Goal: Use online tool/utility

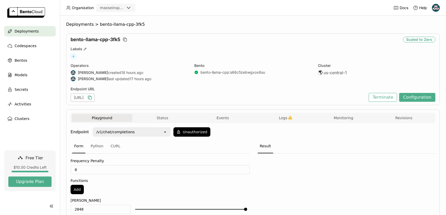
click at [92, 97] on icon "button" at bounding box center [89, 97] width 5 height 5
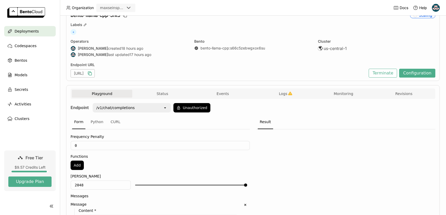
scroll to position [0, 0]
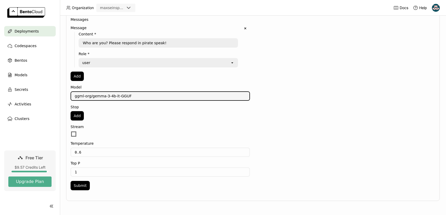
drag, startPoint x: 136, startPoint y: 95, endPoint x: 72, endPoint y: 95, distance: 64.3
click at [72, 95] on textarea "ggml-org/gemma-3-4b-it-GGUF" at bounding box center [160, 96] width 178 height 8
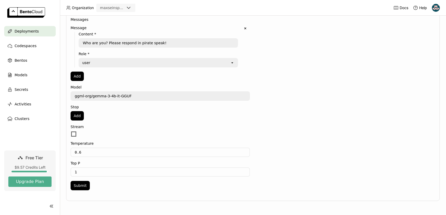
click at [278, 128] on div at bounding box center [345, 73] width 179 height 241
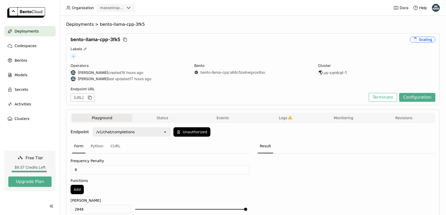
click at [300, 28] on div "Deployments > bento-llama-cpp-3fk5 bento-llama-cpp-3fk5 Scaling Labels + Operat…" at bounding box center [253, 216] width 374 height 388
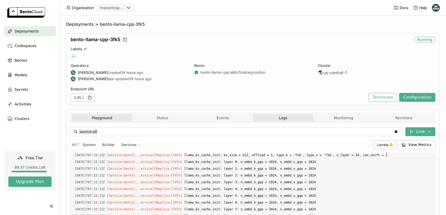
click at [77, 117] on button "Playground" at bounding box center [102, 118] width 60 height 8
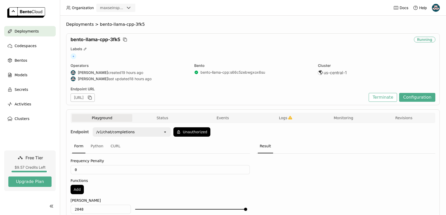
click at [197, 46] on div "bento-llama-cpp-3fk5 Running Labels + Operators [PERSON_NAME] created 19 hours …" at bounding box center [253, 69] width 374 height 72
